Goal: Information Seeking & Learning: Learn about a topic

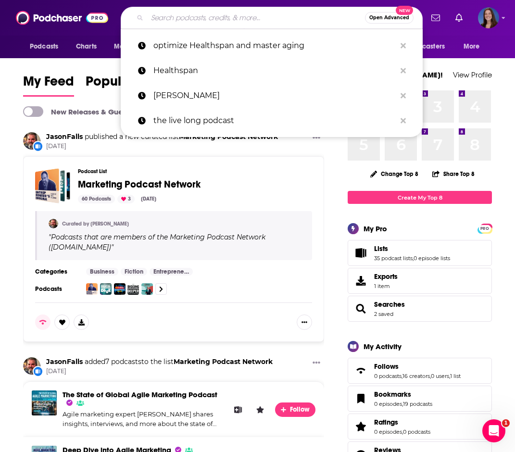
click at [214, 18] on input "Search podcasts, credits, & more..." at bounding box center [256, 17] width 218 height 15
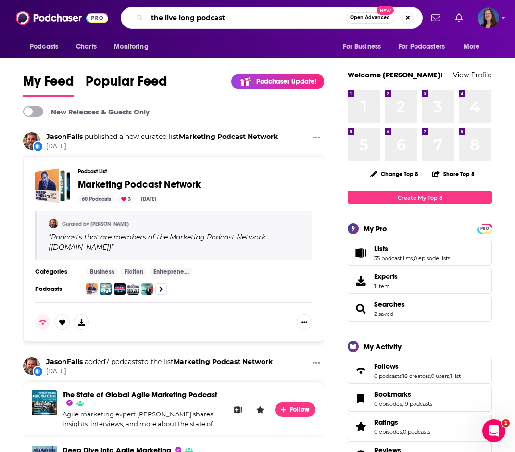
type input "the live long podcast"
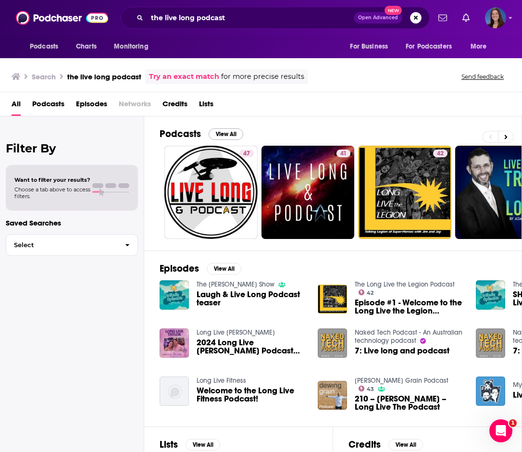
click at [217, 135] on button "View All" at bounding box center [226, 134] width 35 height 12
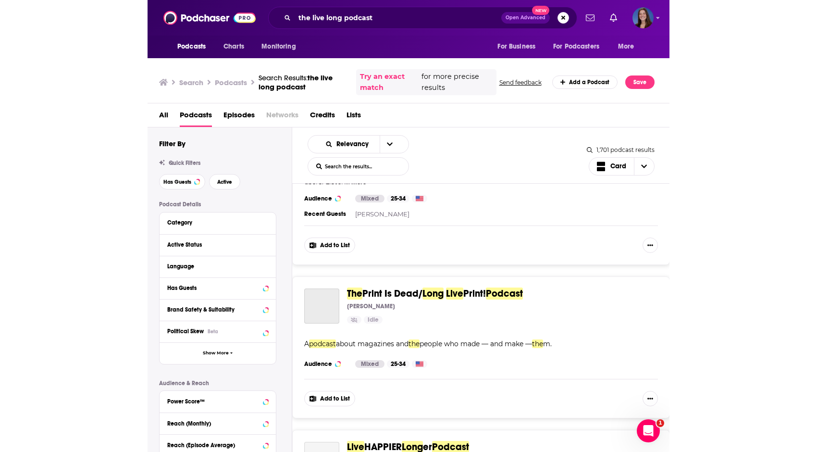
scroll to position [1568, 0]
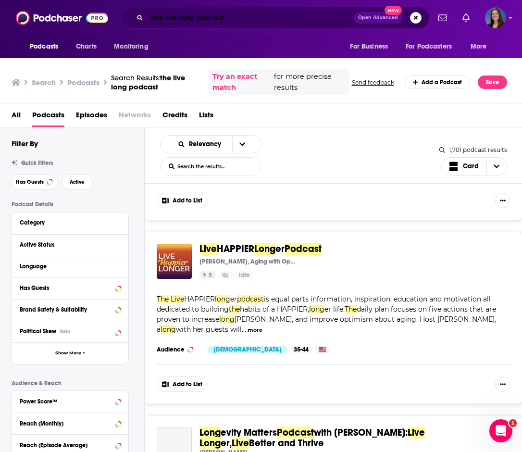
click at [224, 21] on input "the live long podcast" at bounding box center [250, 17] width 207 height 15
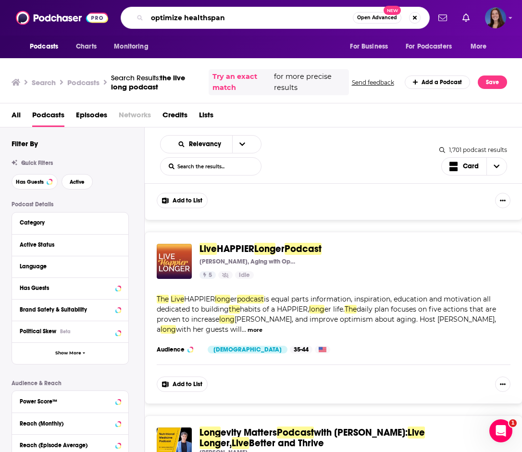
type input "optimize healthspan"
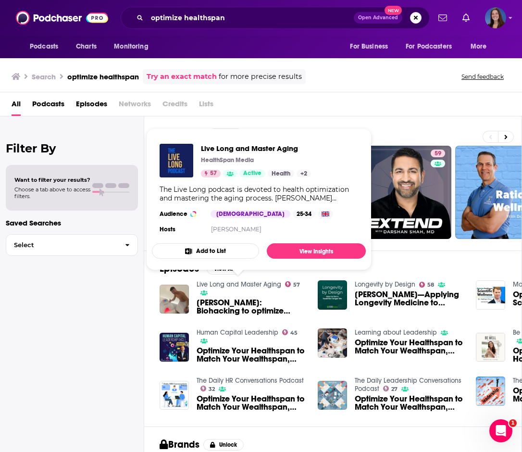
click at [245, 287] on link "Live Long and Master Aging" at bounding box center [239, 284] width 85 height 8
